Goal: Information Seeking & Learning: Learn about a topic

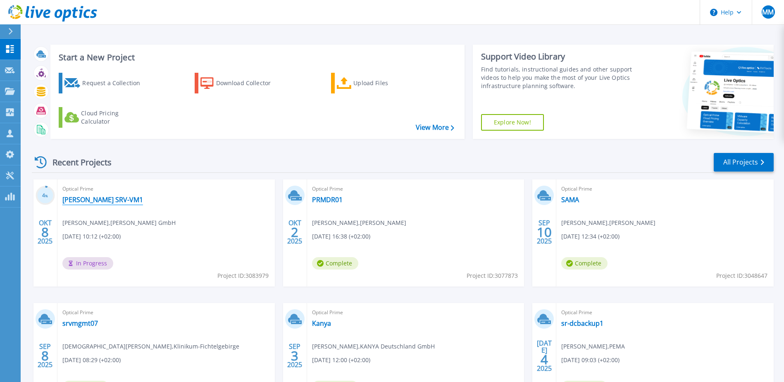
click at [88, 198] on link "[PERSON_NAME] SRV-VM1" at bounding box center [102, 199] width 81 height 8
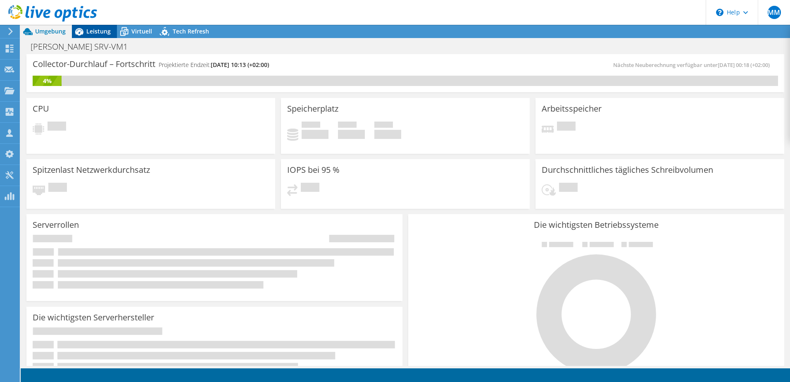
click at [98, 30] on span "Leistung" at bounding box center [98, 31] width 24 height 8
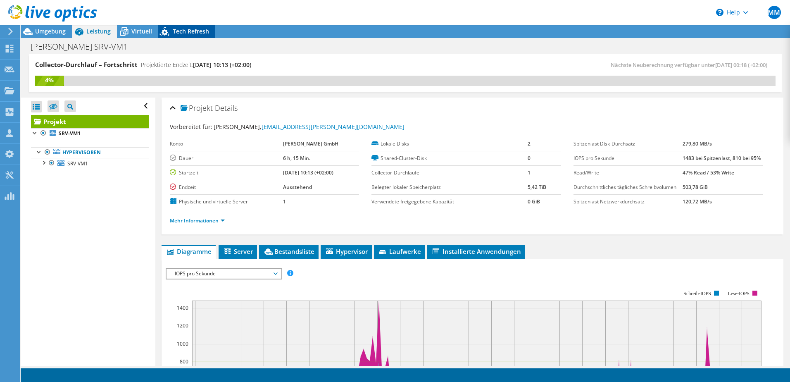
click at [196, 34] on span "Tech Refresh" at bounding box center [191, 31] width 36 height 8
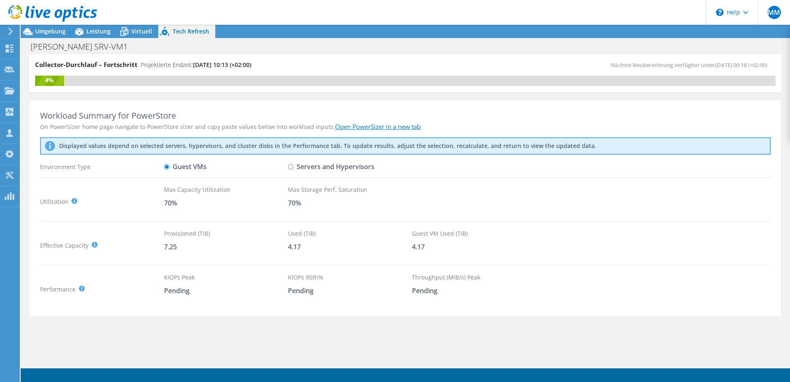
click at [291, 167] on input "Servers and Hypervisors" at bounding box center [290, 166] width 5 height 5
radio input "true"
click at [167, 168] on input "Guest VMs" at bounding box center [166, 166] width 5 height 5
radio input "true"
click at [291, 167] on input "Servers and Hypervisors" at bounding box center [290, 166] width 5 height 5
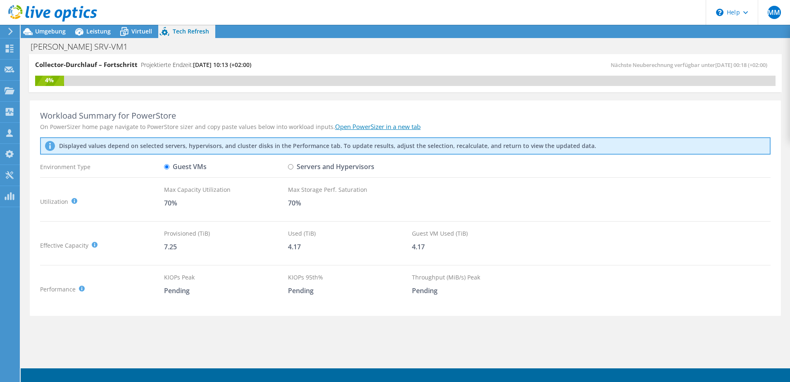
radio input "true"
click at [167, 168] on input "Guest VMs" at bounding box center [166, 166] width 5 height 5
radio input "true"
radio input "false"
click at [146, 32] on span "Virtuell" at bounding box center [141, 31] width 21 height 8
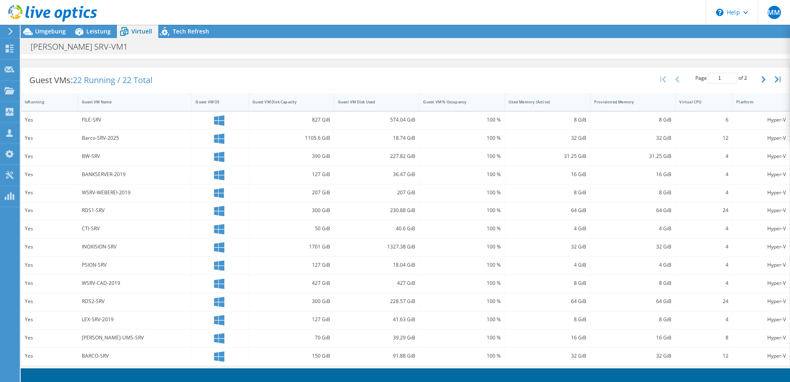
scroll to position [218, 0]
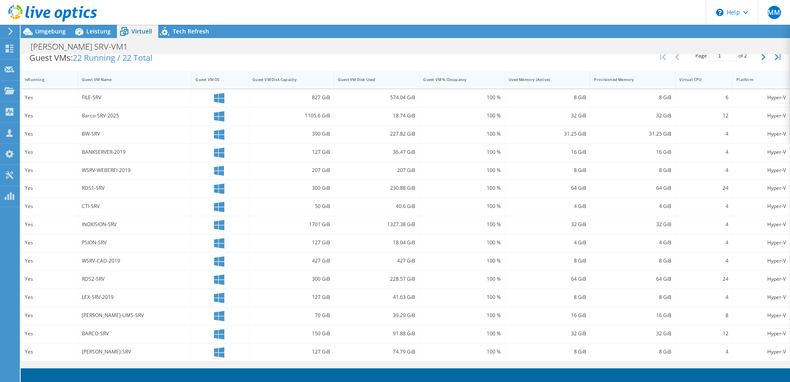
click at [696, 84] on div "Virtual CPU" at bounding box center [699, 79] width 47 height 13
click at [696, 82] on div "Virtual CPU" at bounding box center [698, 79] width 39 height 5
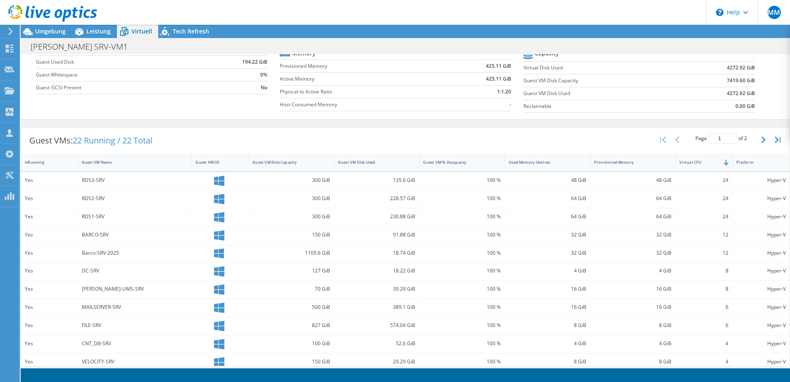
click at [762, 141] on icon "button" at bounding box center [764, 139] width 4 height 7
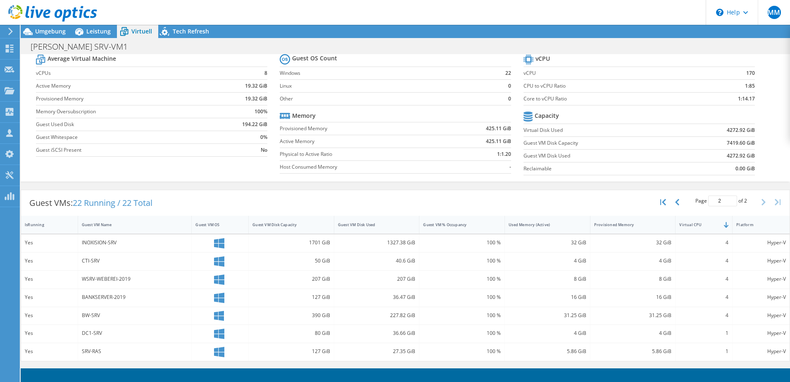
scroll to position [73, 0]
click at [675, 205] on button "button" at bounding box center [678, 203] width 14 height 16
type input "1"
click at [88, 29] on span "Leistung" at bounding box center [98, 31] width 24 height 8
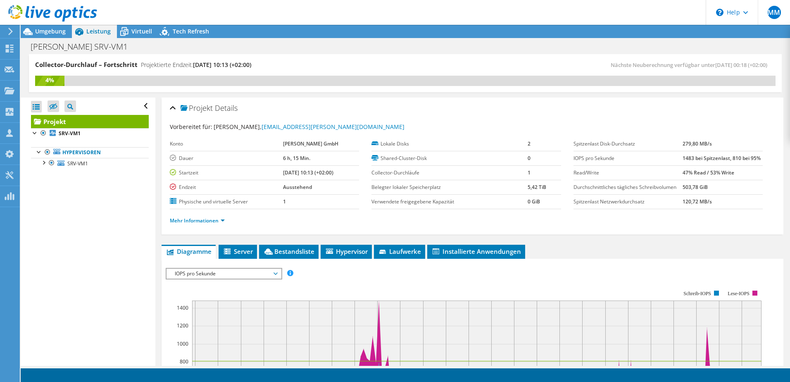
scroll to position [0, 0]
click at [78, 136] on b "SRV-VM1" at bounding box center [70, 133] width 22 height 7
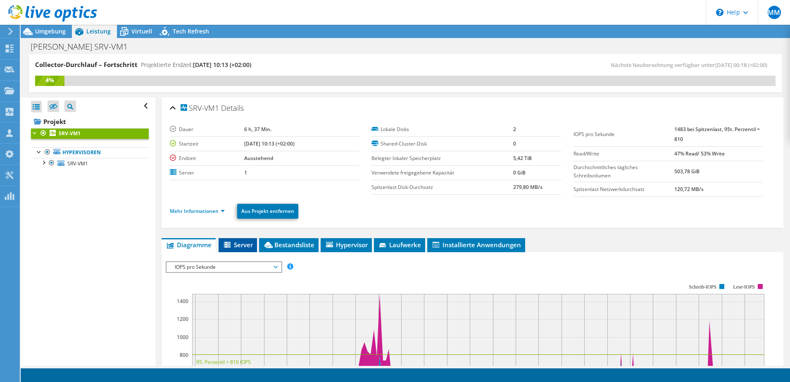
click at [243, 251] on li "Server" at bounding box center [238, 245] width 38 height 14
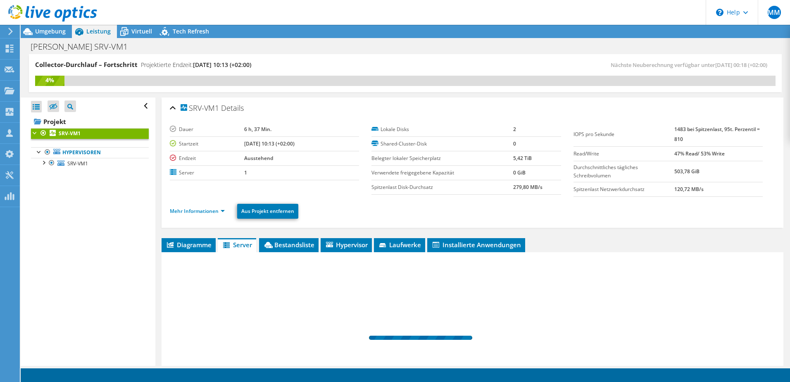
click at [243, 248] on span "Server" at bounding box center [237, 245] width 30 height 8
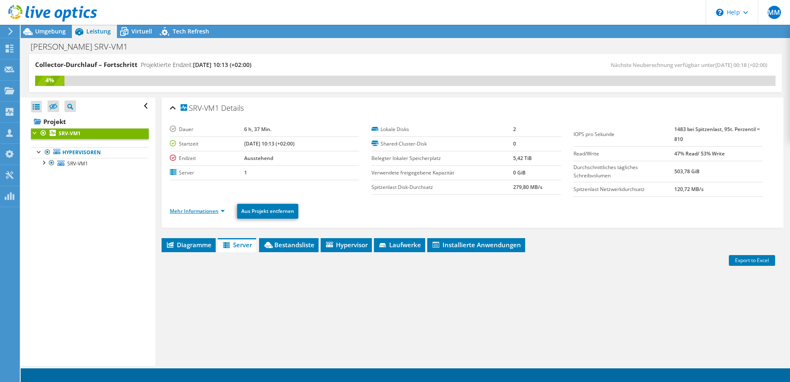
click at [220, 211] on link "Mehr Informationen" at bounding box center [197, 210] width 55 height 7
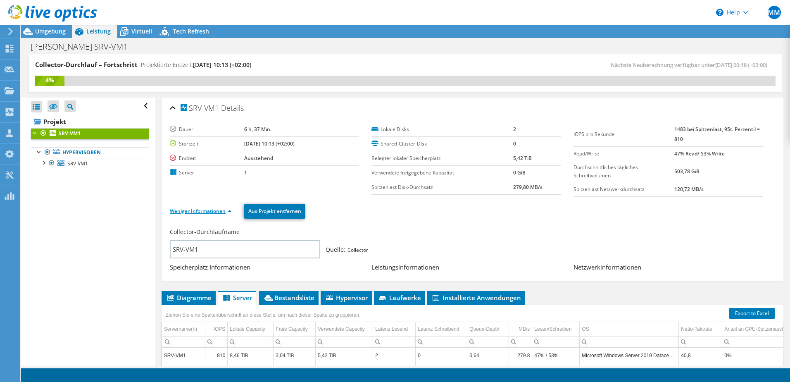
click at [220, 211] on link "Weniger Informationen" at bounding box center [201, 210] width 62 height 7
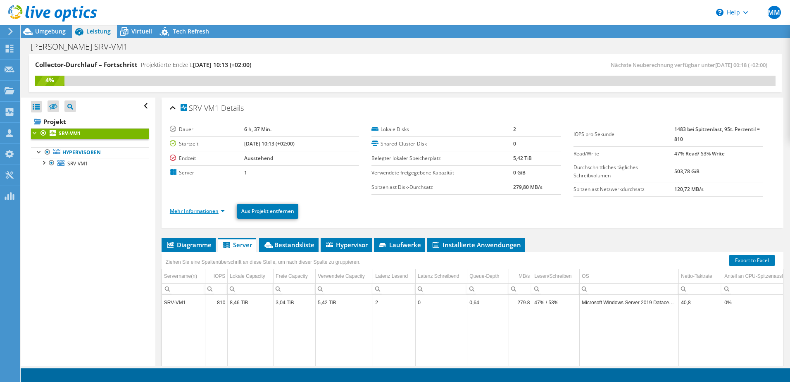
click at [220, 211] on link "Mehr Informationen" at bounding box center [197, 210] width 55 height 7
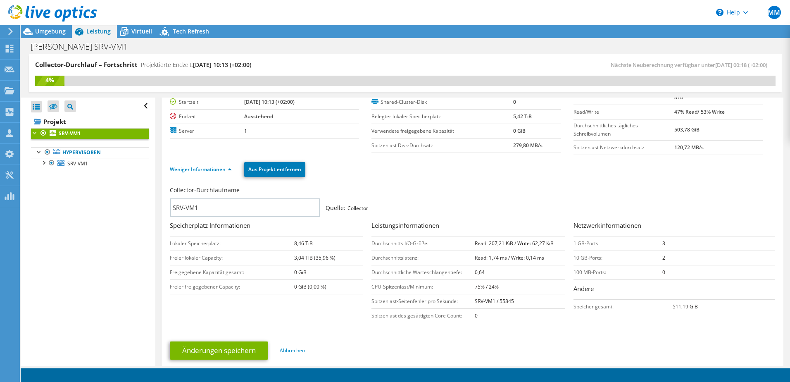
scroll to position [41, 0]
click at [148, 32] on span "Virtuell" at bounding box center [141, 31] width 21 height 8
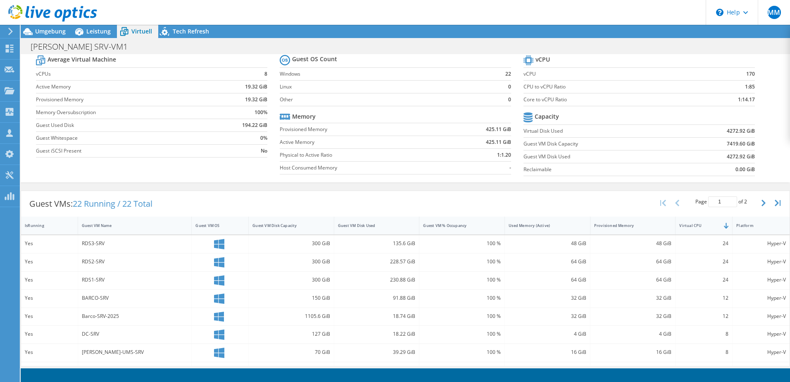
scroll to position [0, 0]
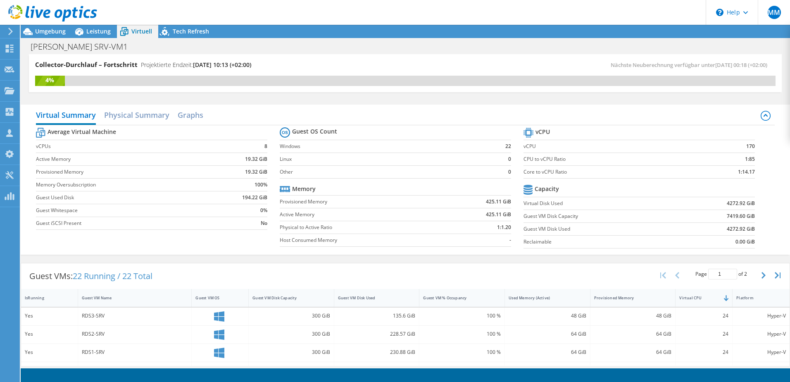
click at [707, 121] on div "Virtual Summary Physical Summary Graphs" at bounding box center [405, 116] width 739 height 19
click at [58, 31] on span "Umgebung" at bounding box center [50, 31] width 31 height 8
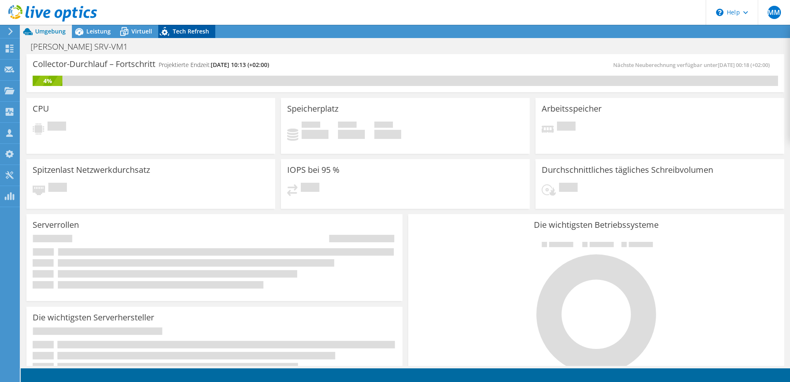
click at [200, 33] on span "Tech Refresh" at bounding box center [191, 31] width 36 height 8
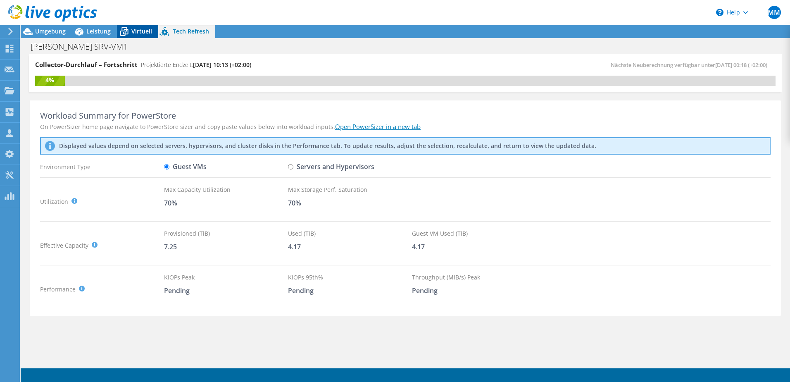
click at [146, 32] on span "Virtuell" at bounding box center [141, 31] width 21 height 8
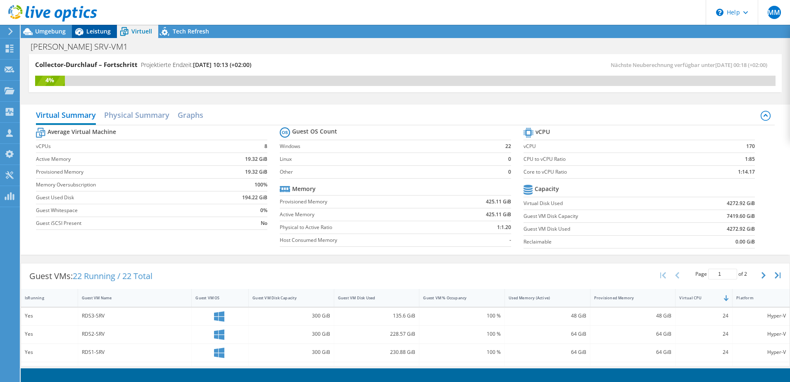
click at [106, 33] on span "Leistung" at bounding box center [98, 31] width 24 height 8
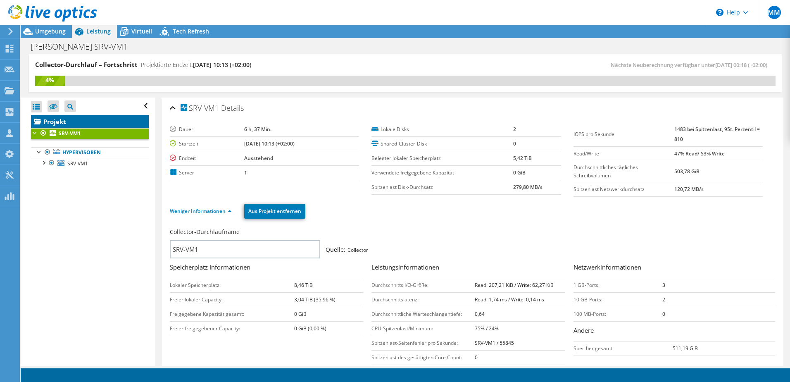
click at [60, 119] on link "Projekt" at bounding box center [90, 121] width 118 height 13
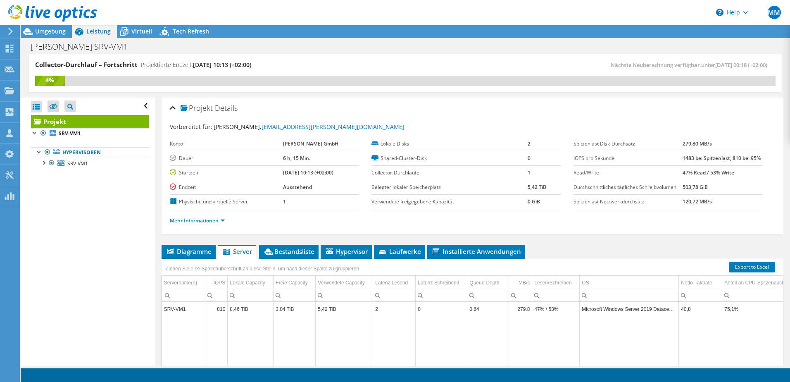
click at [219, 221] on link "Mehr Informationen" at bounding box center [197, 220] width 55 height 7
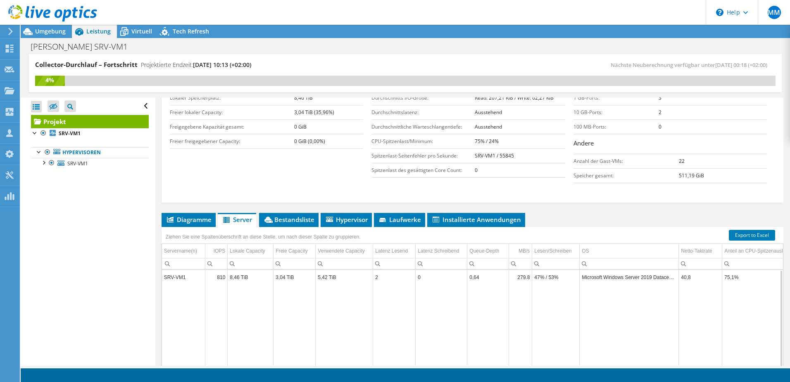
scroll to position [207, 0]
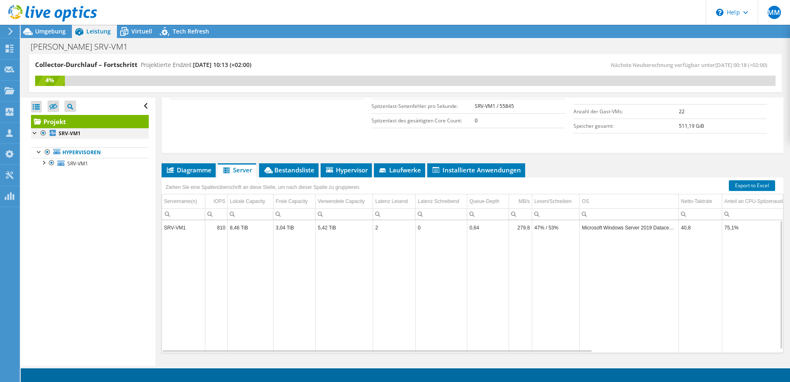
click at [33, 133] on div at bounding box center [35, 132] width 8 height 8
click at [35, 132] on div at bounding box center [35, 132] width 8 height 8
click at [72, 162] on span "SRV-VM1" at bounding box center [77, 163] width 21 height 7
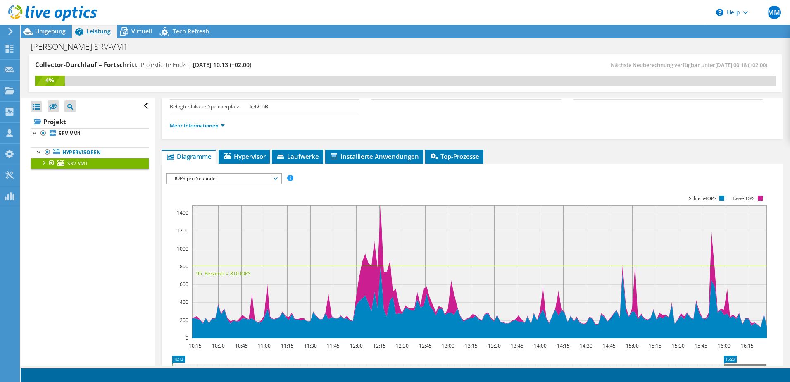
scroll to position [0, 0]
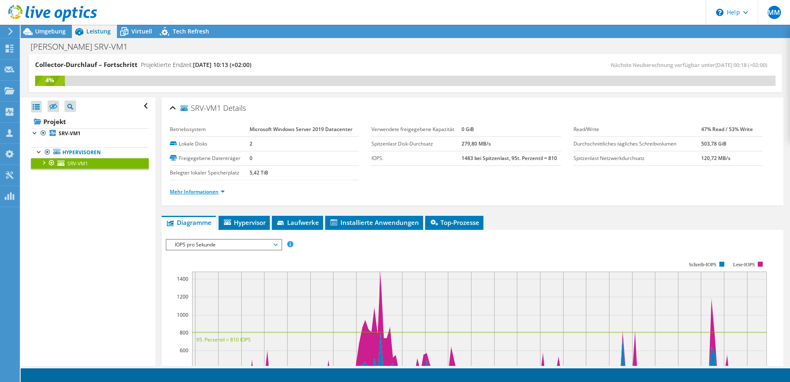
click at [224, 191] on link "Mehr Informationen" at bounding box center [197, 191] width 55 height 7
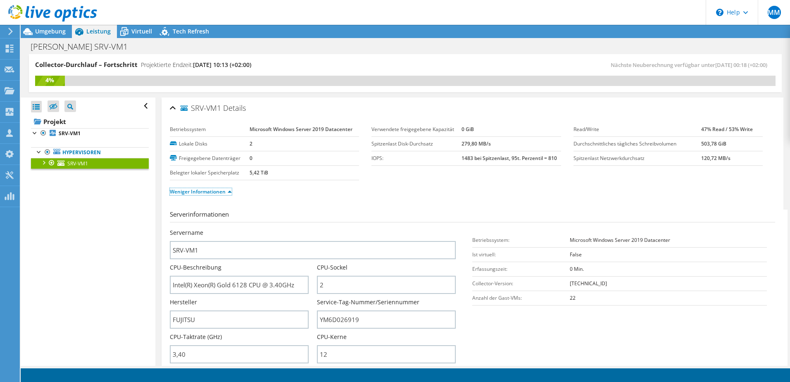
scroll to position [83, 0]
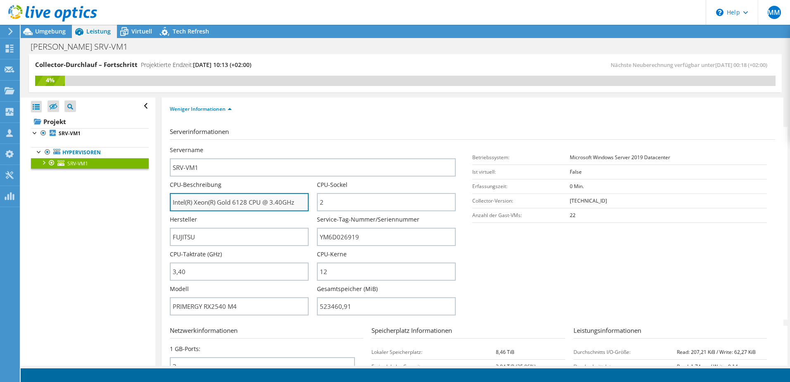
drag, startPoint x: 262, startPoint y: 200, endPoint x: 175, endPoint y: 197, distance: 86.4
click at [173, 199] on input "Intel(R) Xeon(R) Gold 6128 CPU @ 3.40GHz" at bounding box center [239, 202] width 139 height 18
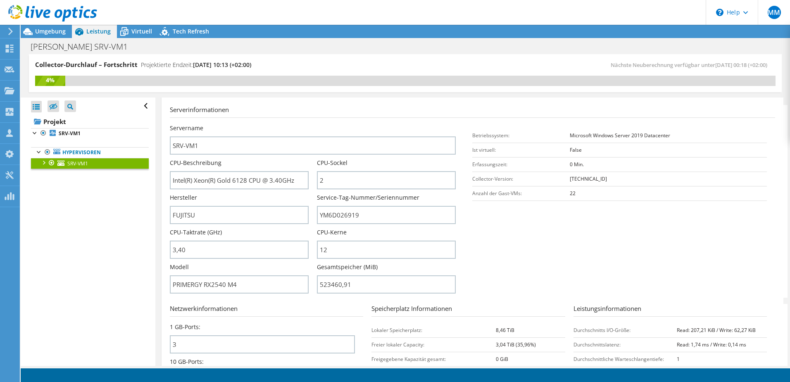
scroll to position [124, 0]
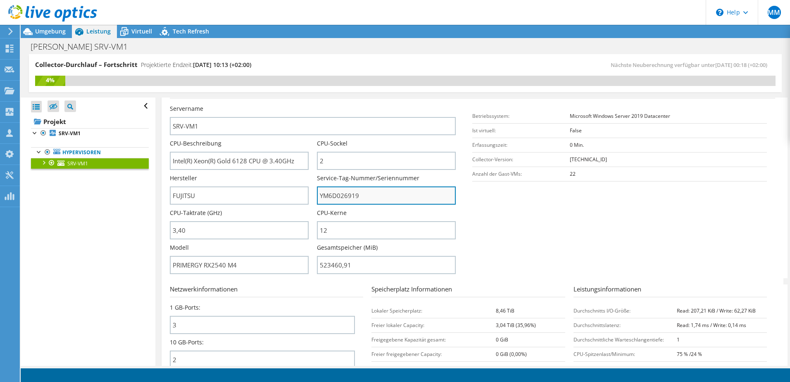
drag, startPoint x: 318, startPoint y: 197, endPoint x: 359, endPoint y: 196, distance: 40.9
click at [359, 196] on input "YM6D026919" at bounding box center [386, 195] width 139 height 18
click at [595, 218] on section "Serverinformationen Servername SRV-VM1 CPU-Beschreibung Intel(R) Xeon(R) Gold 6…" at bounding box center [475, 182] width 610 height 193
click at [133, 30] on span "Virtuell" at bounding box center [141, 31] width 21 height 8
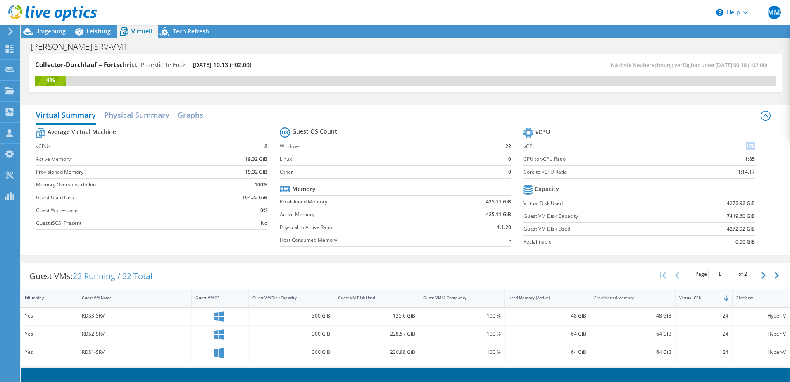
drag, startPoint x: 741, startPoint y: 147, endPoint x: 748, endPoint y: 147, distance: 6.6
click at [748, 147] on b "170" at bounding box center [750, 146] width 9 height 8
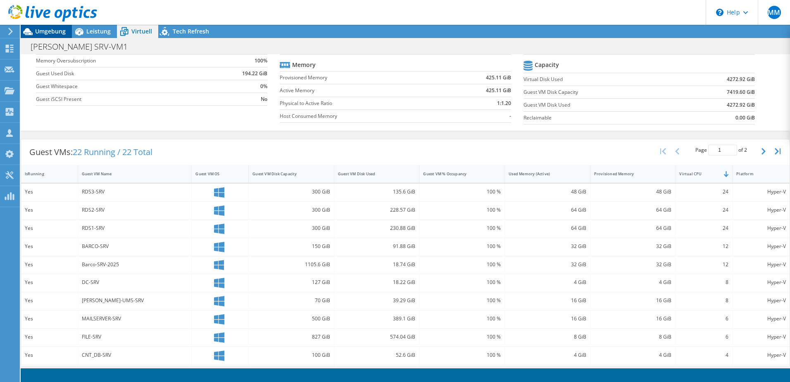
click at [52, 29] on span "Umgebung" at bounding box center [50, 31] width 31 height 8
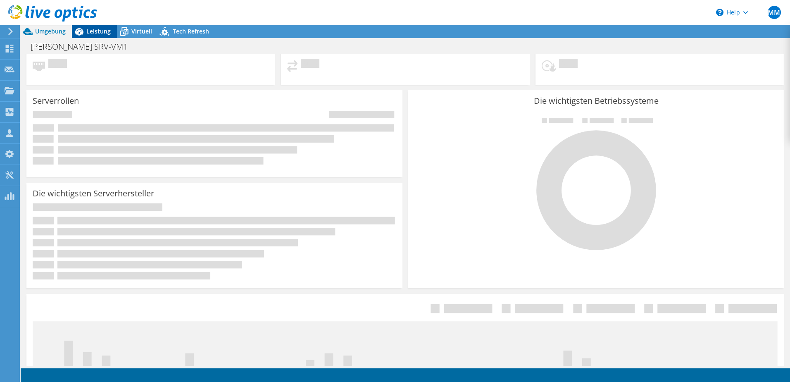
click at [102, 31] on span "Leistung" at bounding box center [98, 31] width 24 height 8
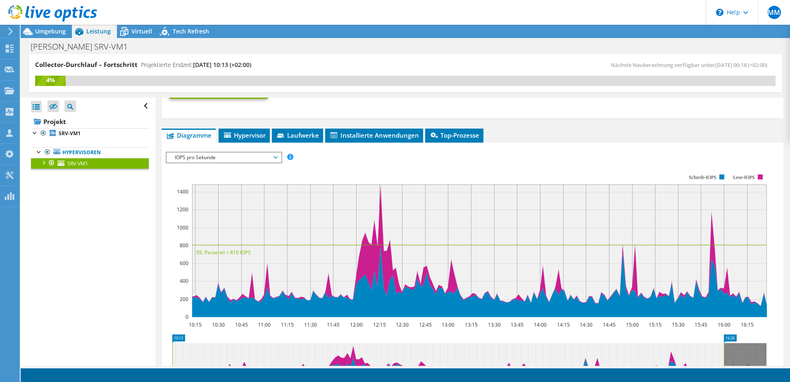
scroll to position [455, 0]
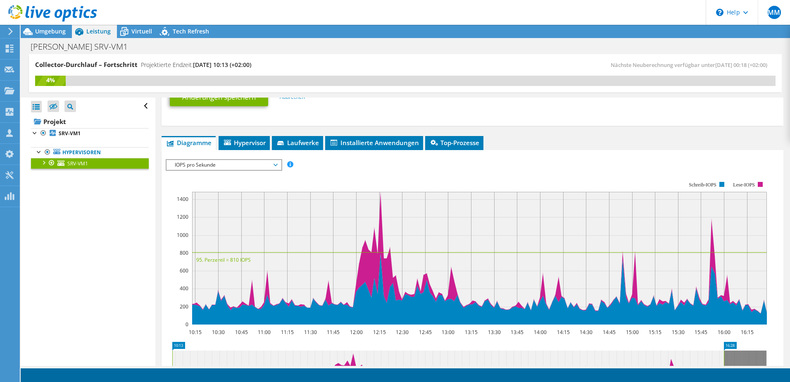
click at [277, 162] on span "IOPS pro Sekunde" at bounding box center [224, 165] width 114 height 10
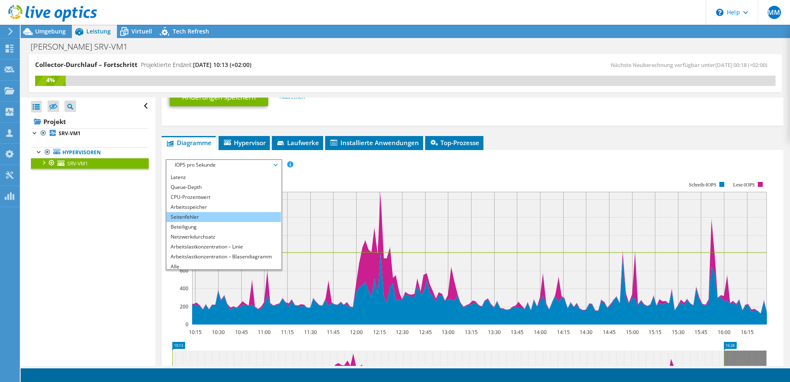
scroll to position [30, 0]
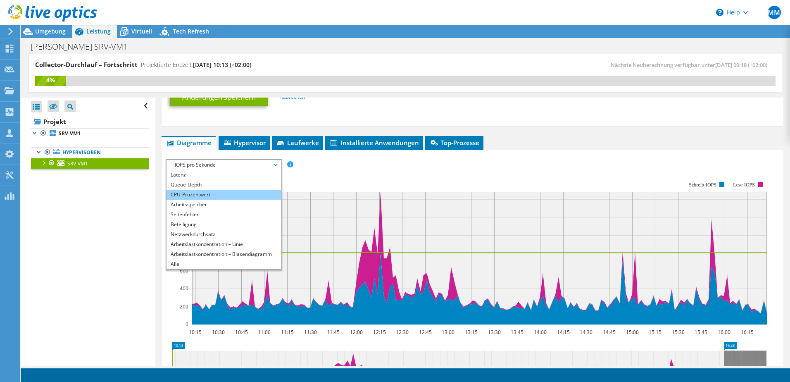
click at [210, 193] on li "CPU-Prozentwert" at bounding box center [224, 195] width 114 height 10
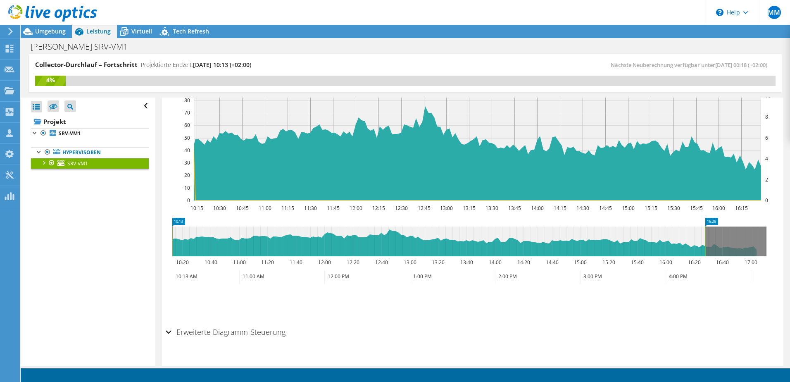
scroll to position [331, 0]
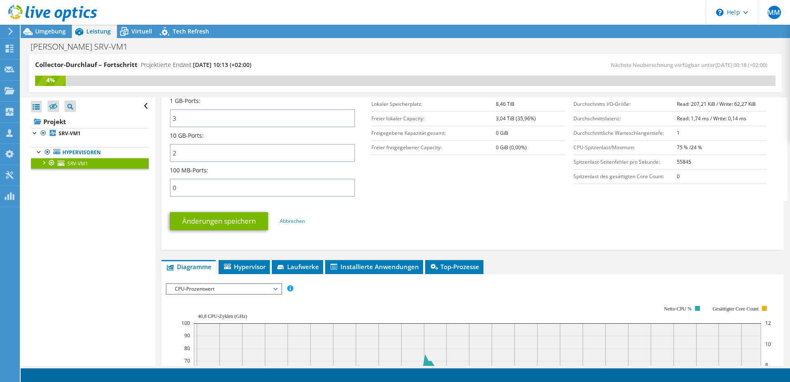
click at [276, 285] on span "CPU-Prozentwert" at bounding box center [224, 289] width 106 height 10
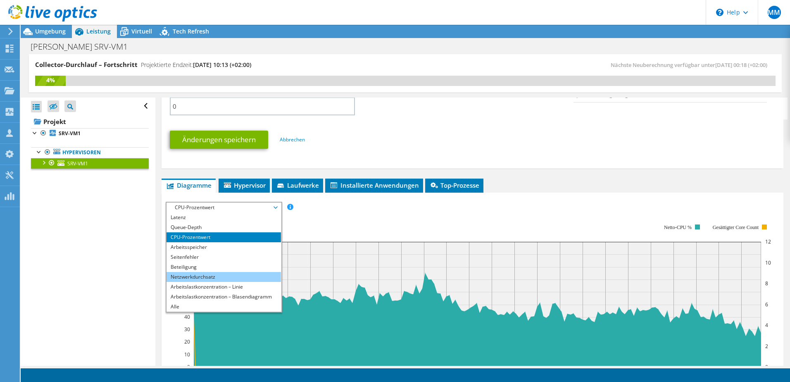
scroll to position [413, 0]
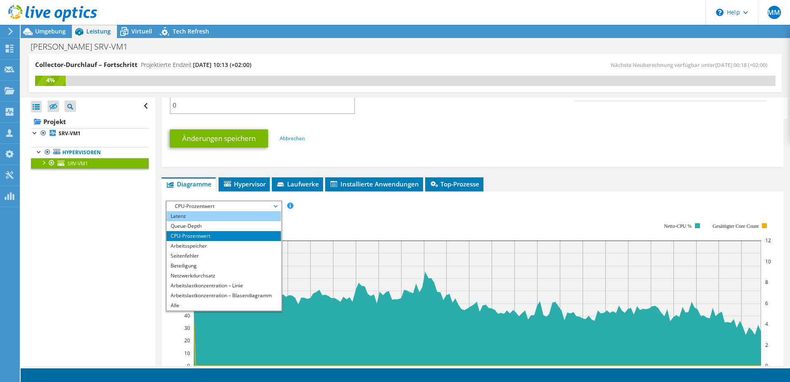
click at [213, 216] on li "Latenz" at bounding box center [224, 216] width 114 height 10
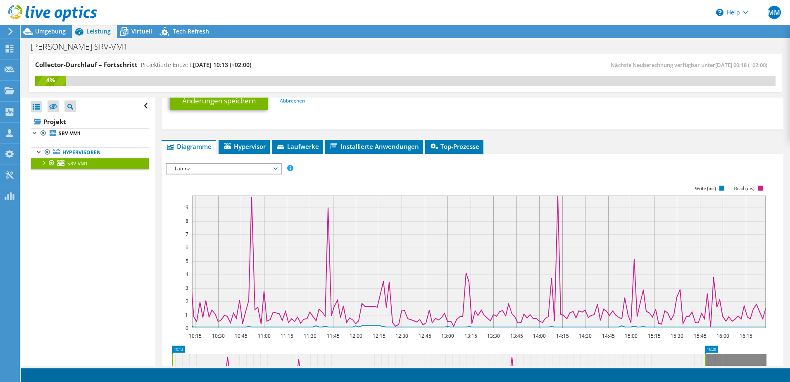
scroll to position [496, 0]
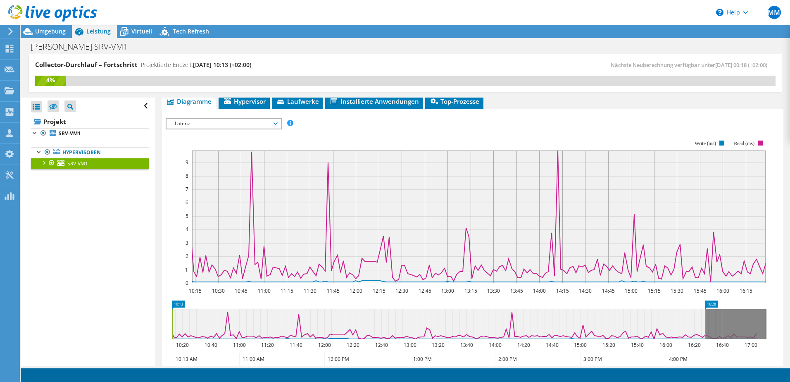
click at [279, 122] on span "Latenz" at bounding box center [224, 124] width 114 height 10
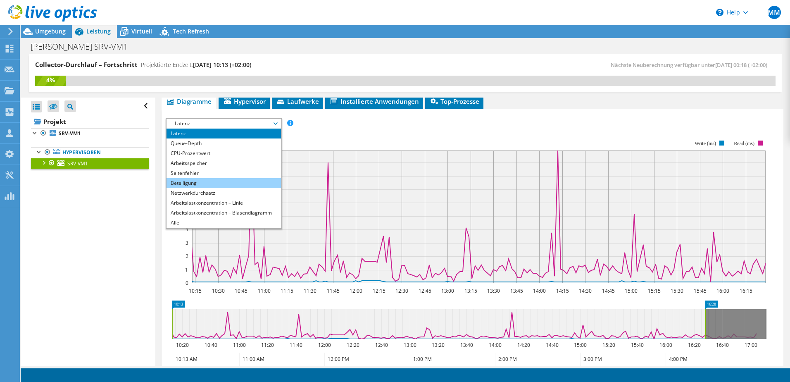
click at [226, 181] on li "Beteiligung" at bounding box center [224, 183] width 114 height 10
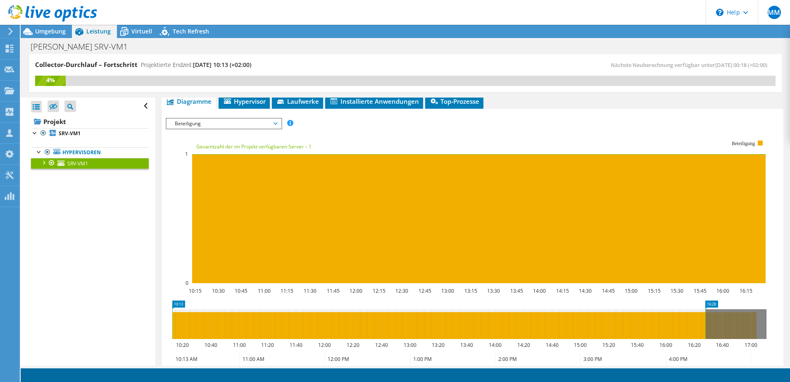
click at [276, 122] on span "Beteiligung" at bounding box center [224, 124] width 106 height 10
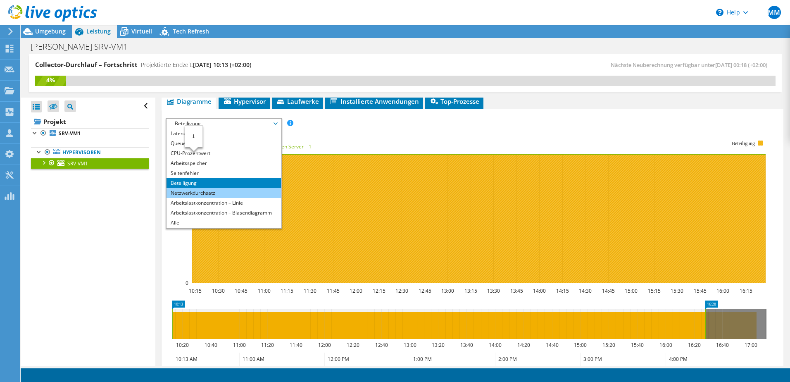
click at [203, 194] on li "Netzwerkdurchsatz" at bounding box center [224, 193] width 114 height 10
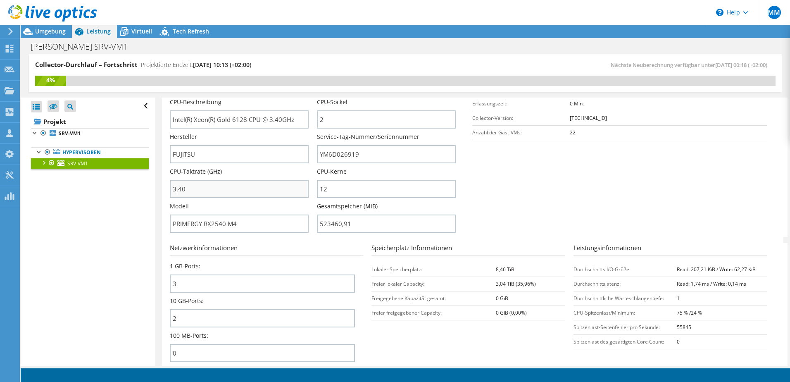
scroll to position [0, 0]
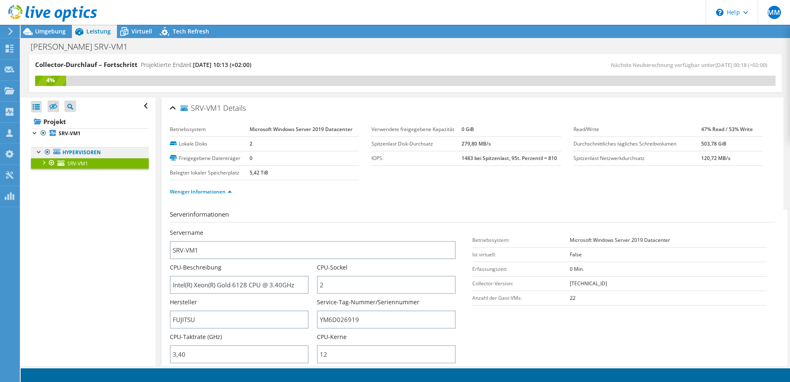
click at [91, 153] on link "Hypervisoren" at bounding box center [90, 152] width 118 height 11
click at [42, 164] on div at bounding box center [43, 162] width 8 height 8
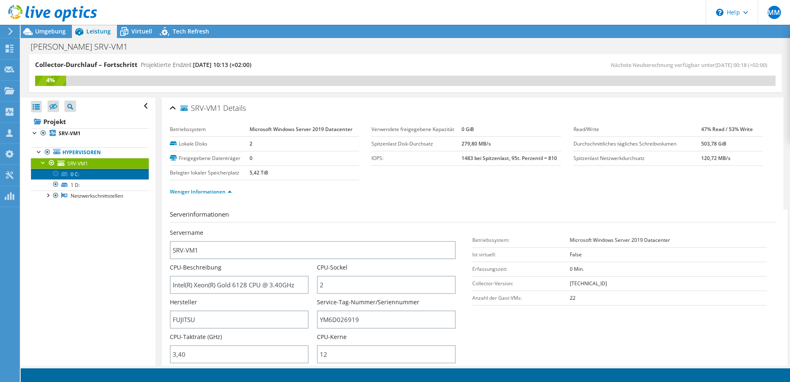
click at [78, 173] on link "0 C:" at bounding box center [90, 174] width 118 height 11
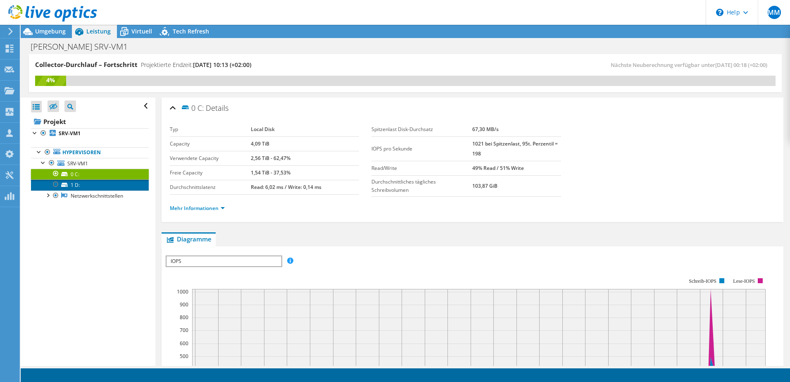
click at [83, 184] on link "1 D:" at bounding box center [90, 184] width 118 height 11
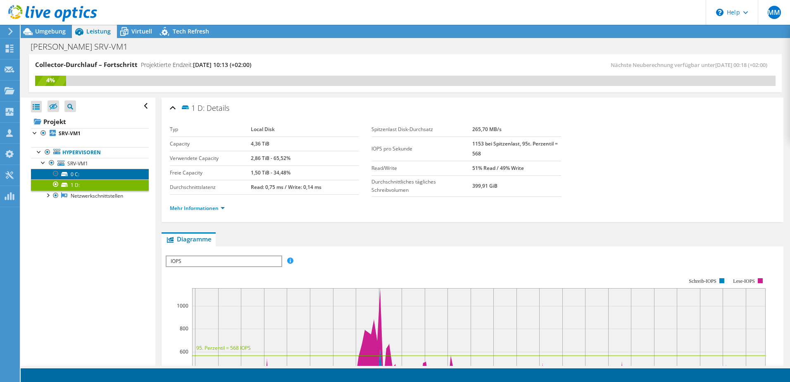
click at [85, 175] on link "0 C:" at bounding box center [90, 174] width 118 height 11
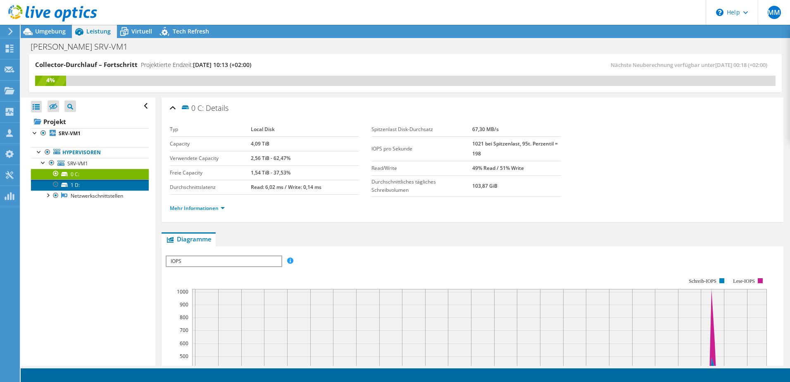
click at [84, 185] on link "1 D:" at bounding box center [90, 184] width 118 height 11
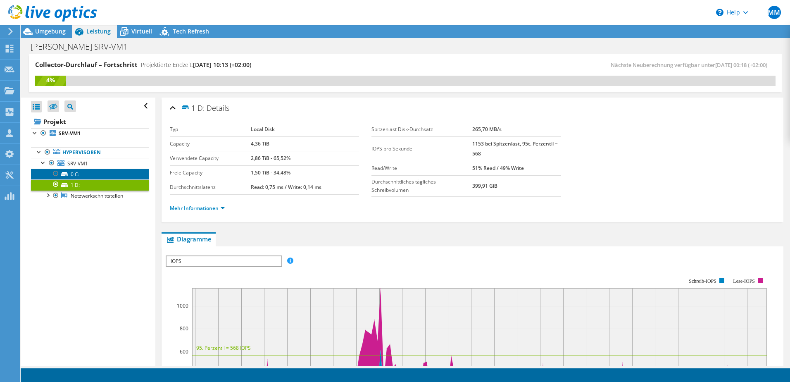
click at [86, 178] on link "0 C:" at bounding box center [90, 174] width 118 height 11
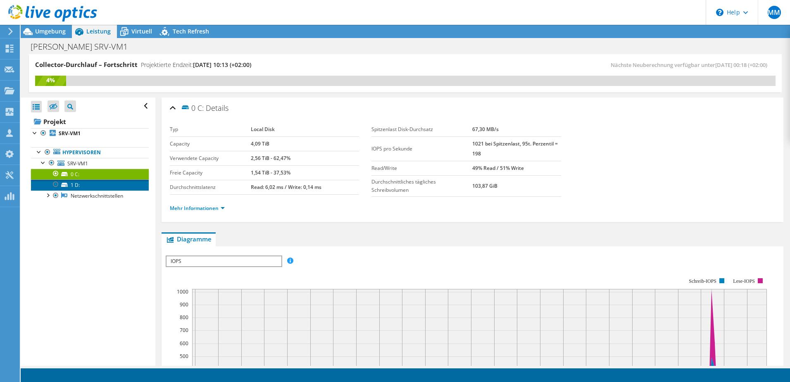
click at [85, 181] on link "1 D:" at bounding box center [90, 184] width 118 height 11
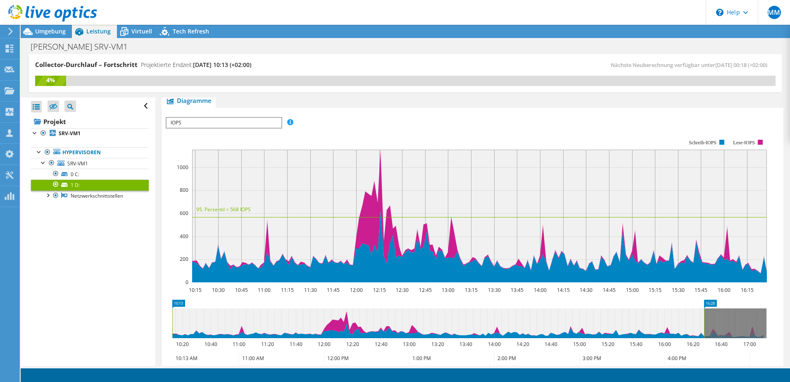
scroll to position [124, 0]
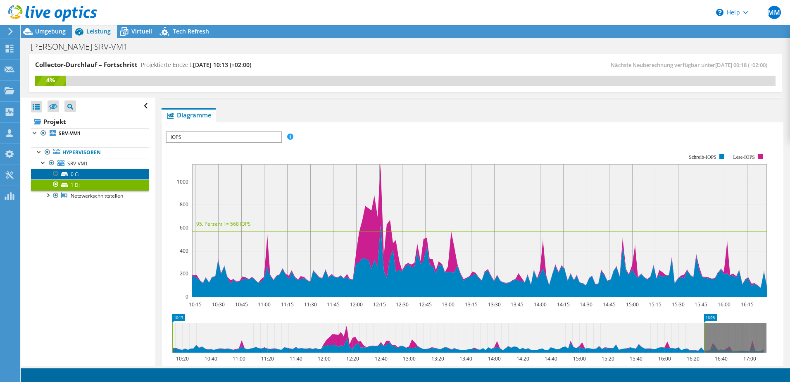
click at [87, 174] on link "0 C:" at bounding box center [90, 174] width 118 height 11
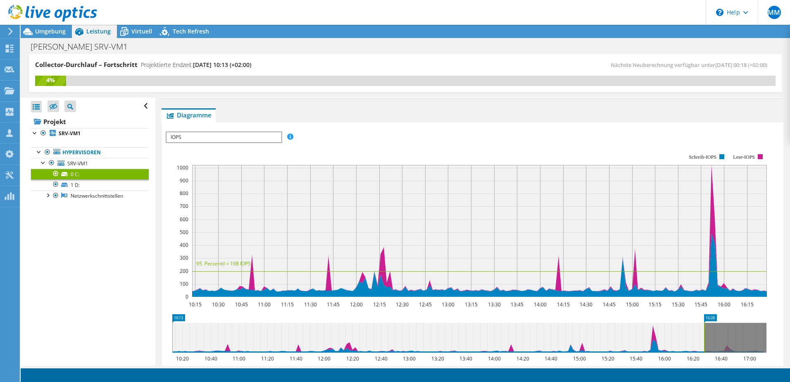
click at [269, 138] on span "IOPS" at bounding box center [224, 137] width 114 height 10
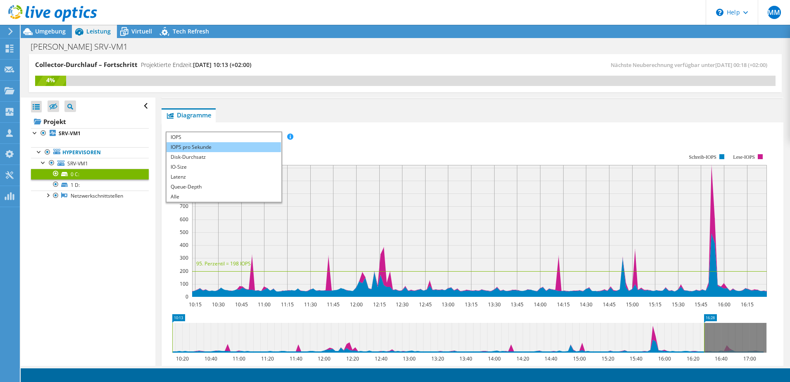
scroll to position [0, 0]
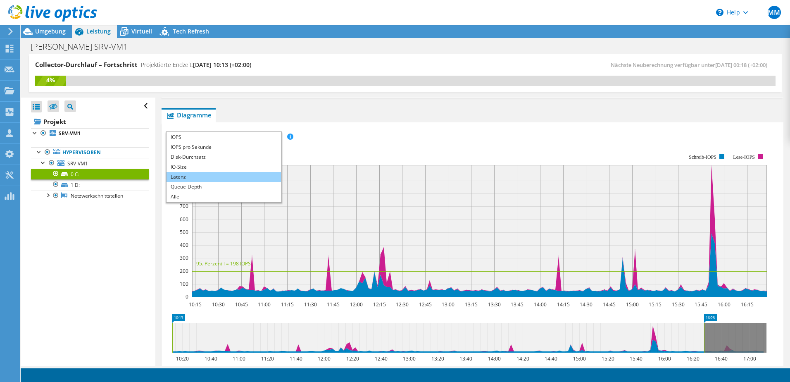
click at [214, 177] on li "Latenz" at bounding box center [224, 177] width 114 height 10
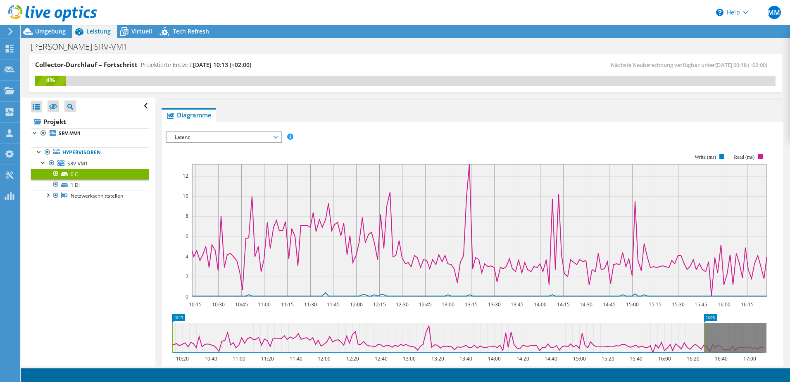
click at [274, 137] on span "Latenz" at bounding box center [224, 137] width 106 height 10
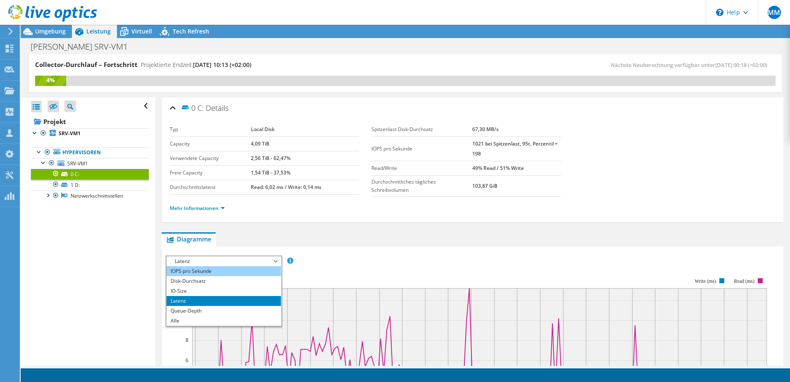
click at [213, 271] on li "IOPS pro Sekunde" at bounding box center [224, 271] width 114 height 10
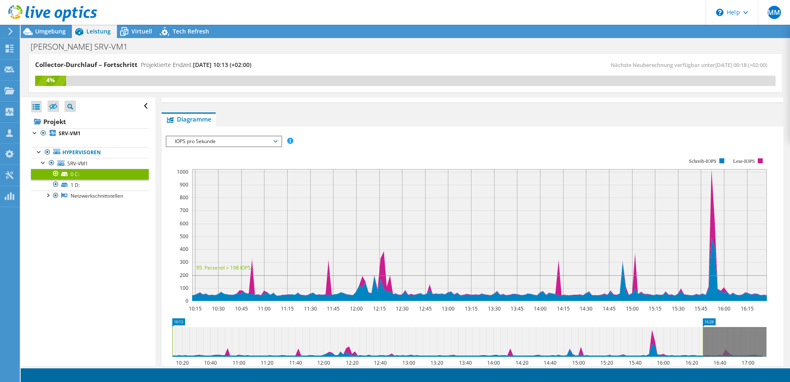
scroll to position [124, 0]
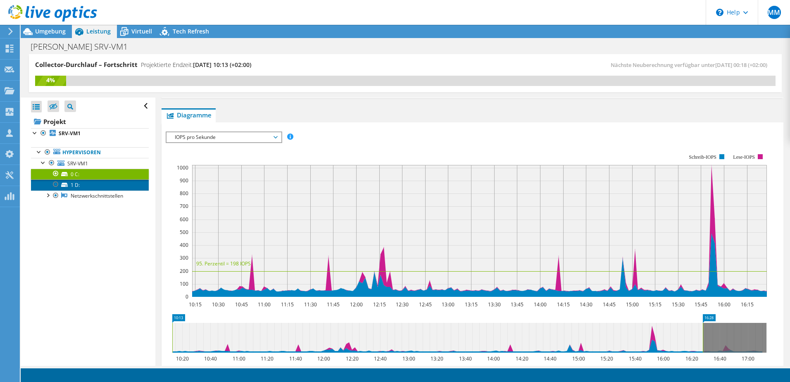
click at [81, 185] on link "1 D:" at bounding box center [90, 184] width 118 height 11
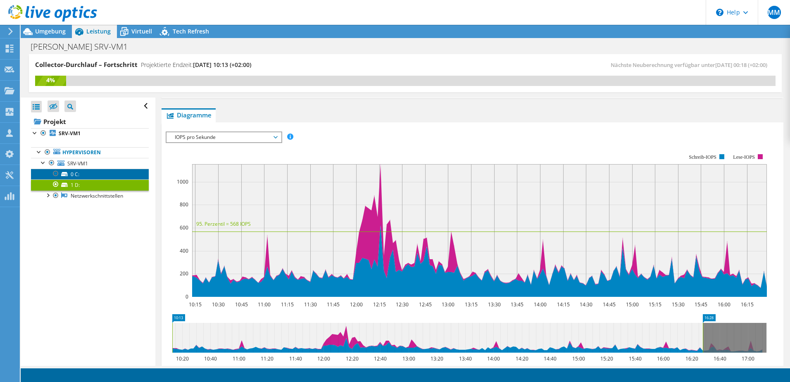
click at [84, 174] on link "0 C:" at bounding box center [90, 174] width 118 height 11
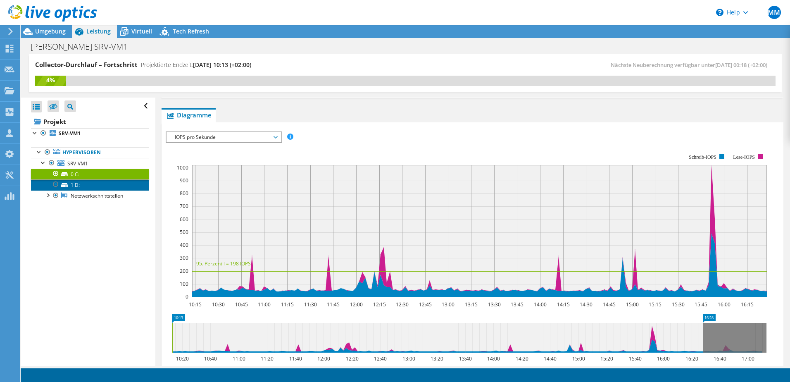
click at [86, 185] on link "1 D:" at bounding box center [90, 184] width 118 height 11
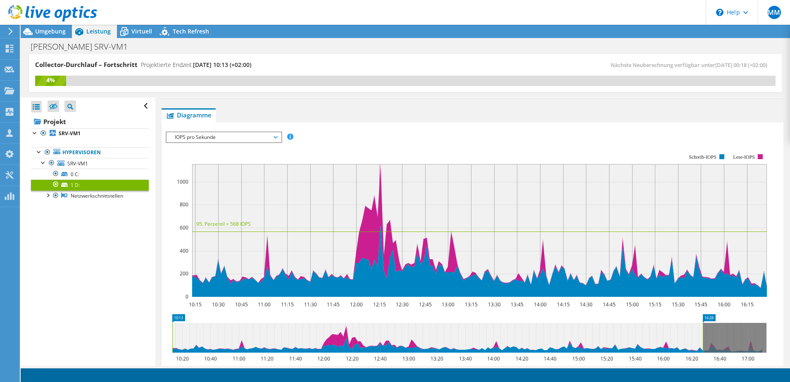
click at [275, 138] on span "IOPS pro Sekunde" at bounding box center [224, 137] width 106 height 10
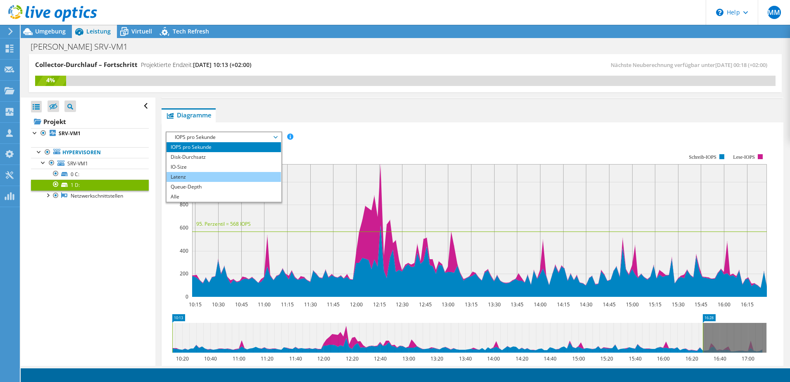
click at [218, 175] on li "Latenz" at bounding box center [224, 177] width 114 height 10
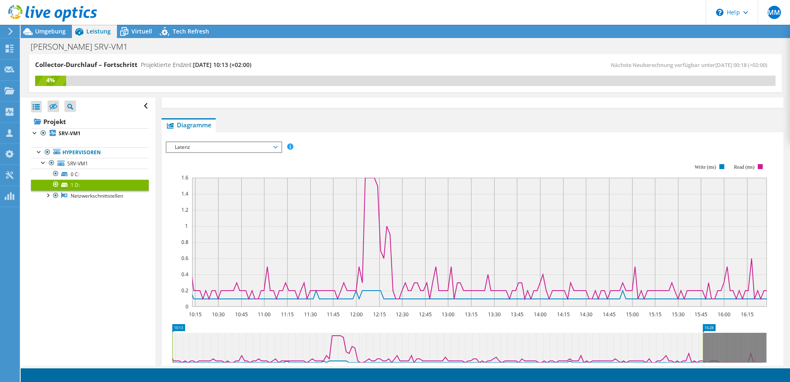
scroll to position [0, 0]
